Goal: Information Seeking & Learning: Learn about a topic

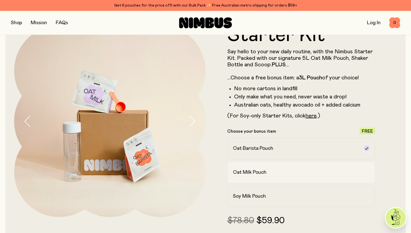
scroll to position [24, 0]
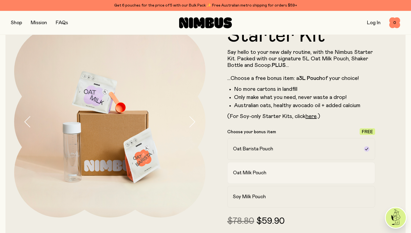
click at [263, 165] on label "Oat Milk Pouch" at bounding box center [301, 173] width 148 height 22
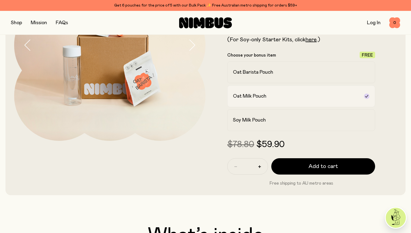
scroll to position [101, 0]
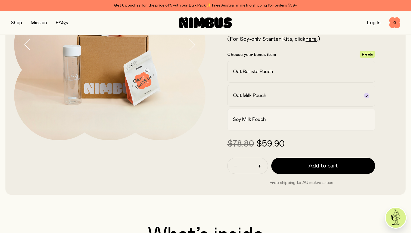
click at [239, 125] on label "Soy Milk Pouch" at bounding box center [301, 120] width 148 height 22
click at [250, 99] on label "Oat Milk Pouch" at bounding box center [301, 96] width 148 height 22
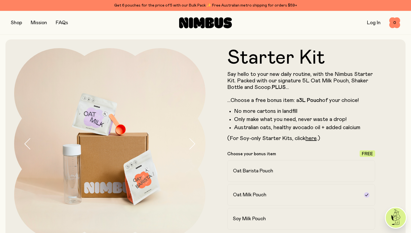
scroll to position [2, 0]
click at [61, 24] on link "FAQs" at bounding box center [62, 22] width 12 height 5
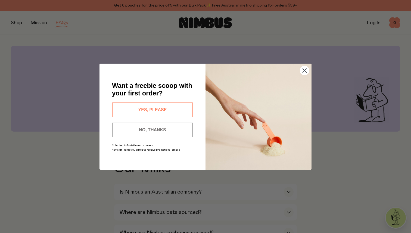
click at [301, 72] on circle "Close dialog" at bounding box center [304, 70] width 9 height 9
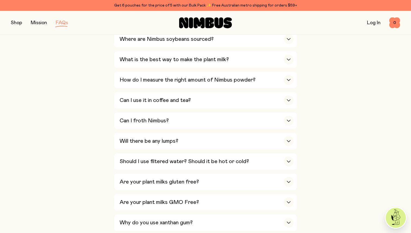
scroll to position [200, 0]
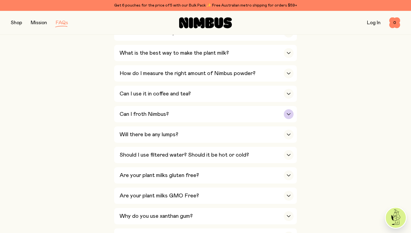
click at [122, 114] on h3 "Can I froth Nimbus?" at bounding box center [144, 114] width 49 height 7
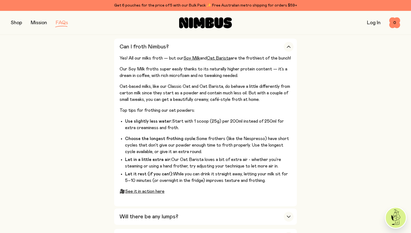
scroll to position [242, 0]
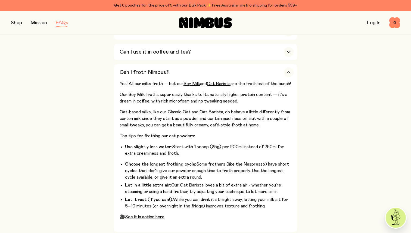
click at [20, 24] on button "button" at bounding box center [16, 23] width 11 height 8
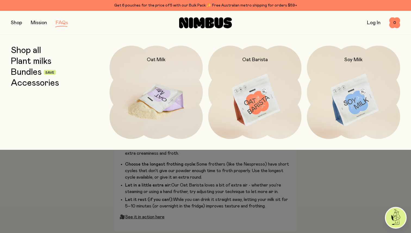
click at [162, 96] on img at bounding box center [156, 101] width 93 height 110
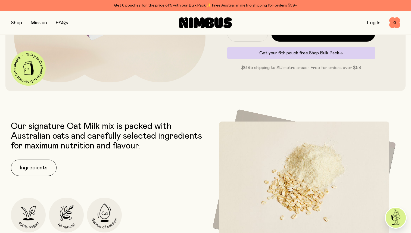
scroll to position [161, 0]
